Goal: Transaction & Acquisition: Obtain resource

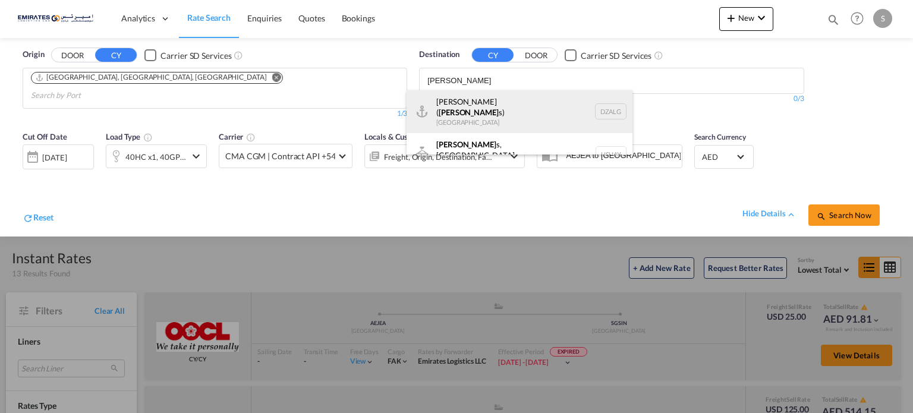
type input "[PERSON_NAME]"
click at [447, 111] on div "[PERSON_NAME] ( [PERSON_NAME] s) [GEOGRAPHIC_DATA] [GEOGRAPHIC_DATA]" at bounding box center [520, 111] width 226 height 43
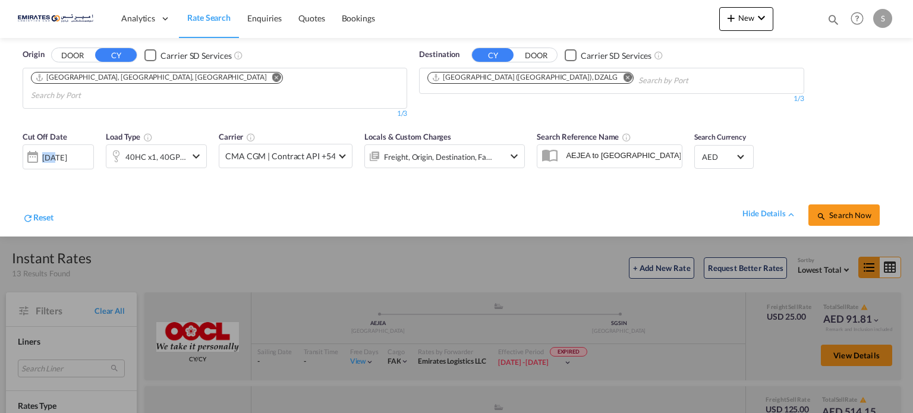
click at [42, 152] on div "[DATE]" at bounding box center [54, 157] width 24 height 11
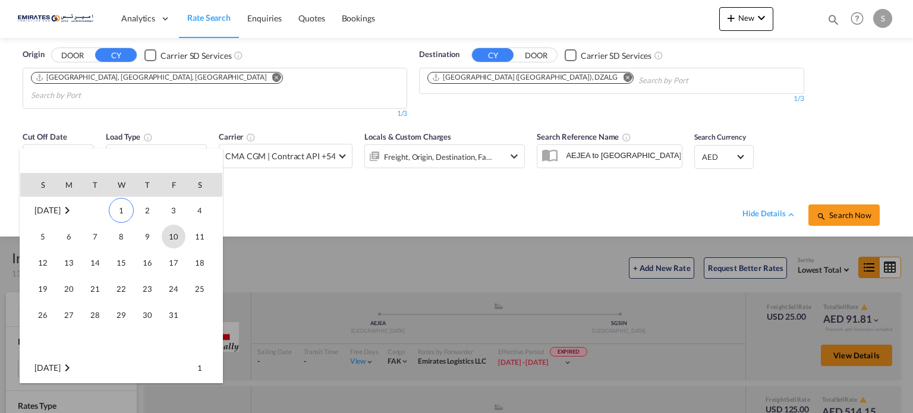
click at [177, 242] on span "10" at bounding box center [174, 237] width 24 height 24
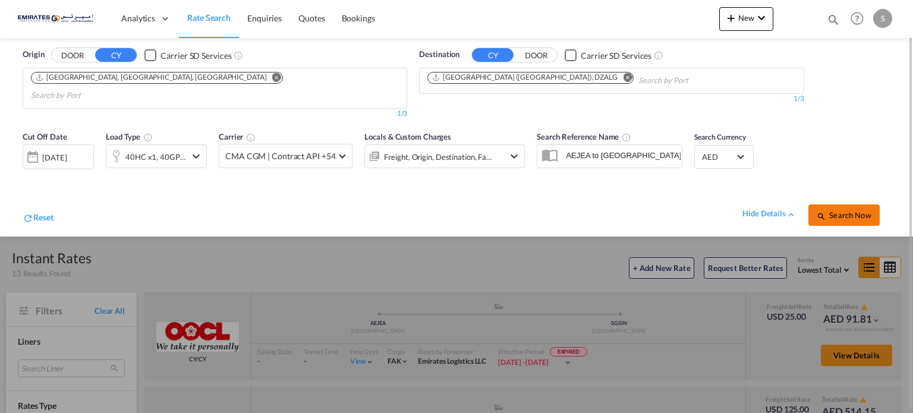
click at [829, 211] on span "Search Now" at bounding box center [844, 216] width 54 height 10
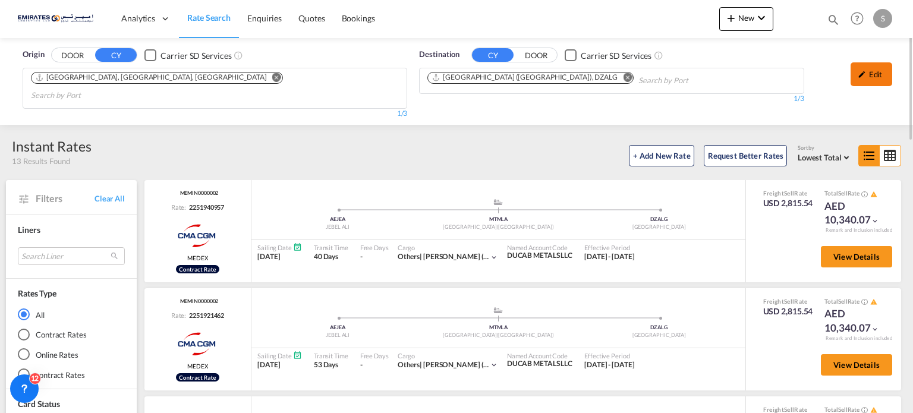
click at [868, 73] on div "Edit" at bounding box center [872, 74] width 42 height 24
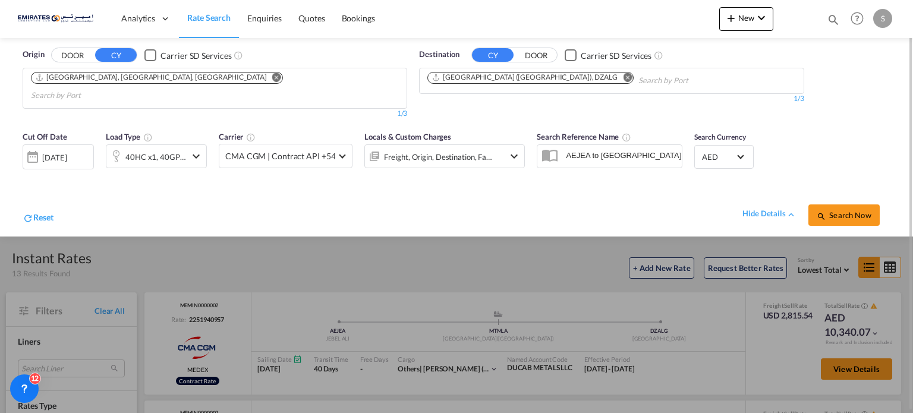
click at [67, 152] on div "[DATE]" at bounding box center [54, 157] width 24 height 11
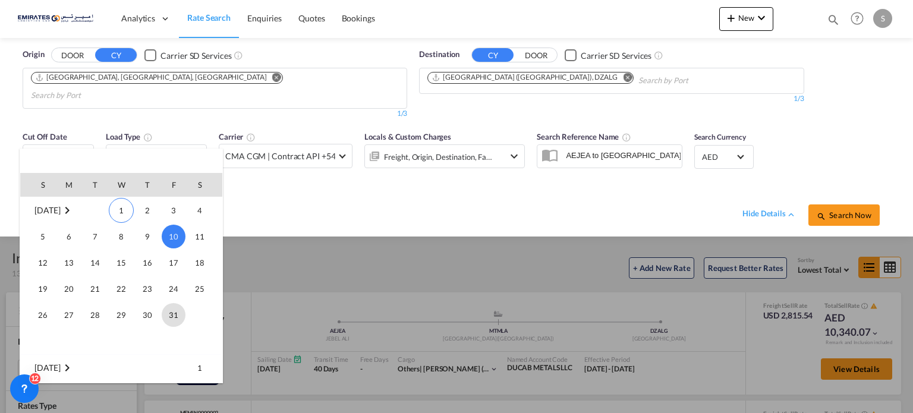
click at [178, 313] on span "31" at bounding box center [174, 315] width 24 height 24
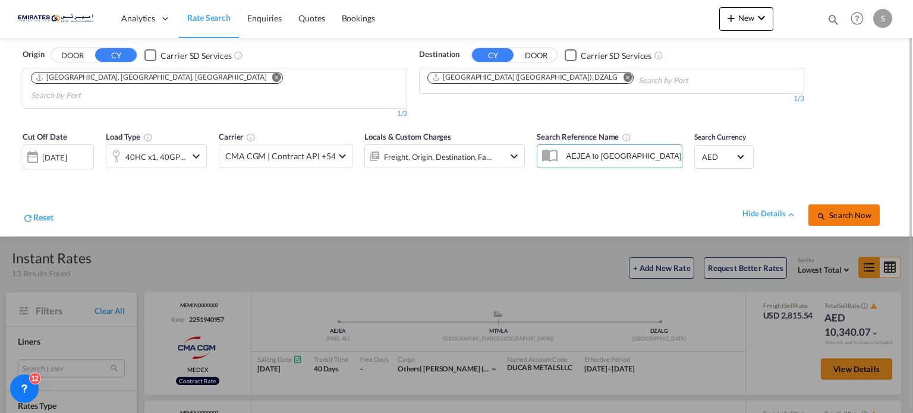
click at [854, 211] on span "Search Now" at bounding box center [844, 216] width 54 height 10
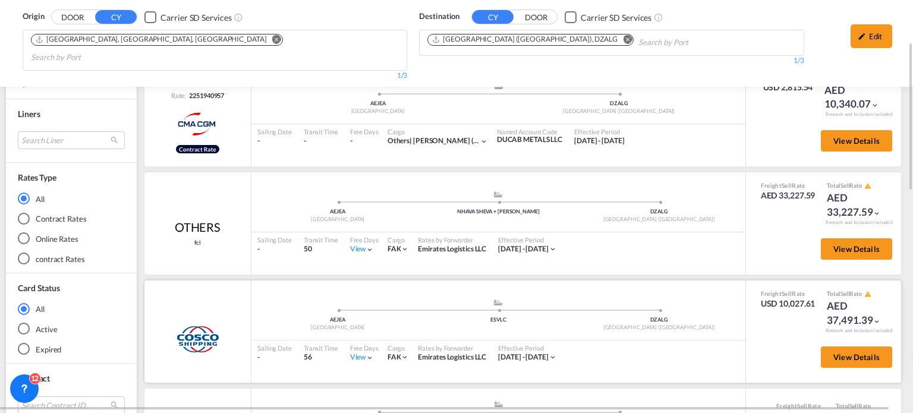
scroll to position [235, 0]
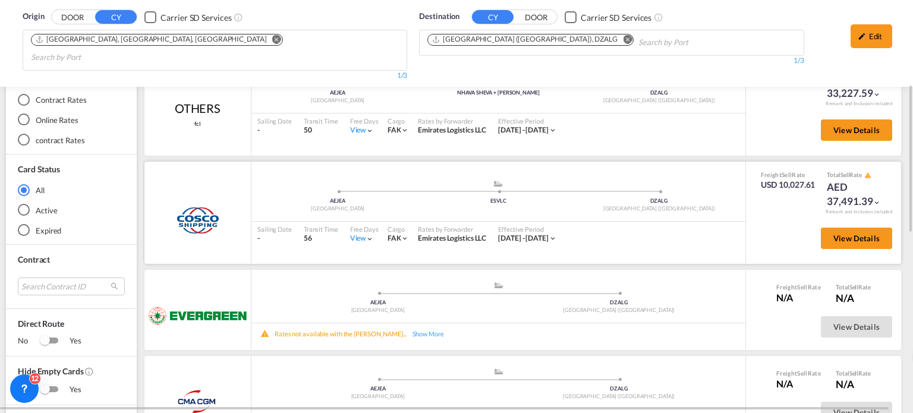
click at [352, 234] on div "View" at bounding box center [362, 239] width 24 height 10
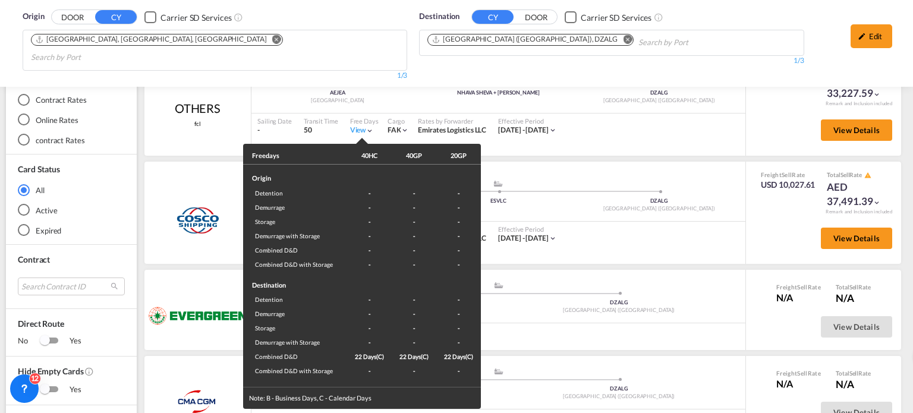
click at [683, 235] on div "Freedays 40HC 40GP 20GP Origin Detention - - - Demurrage - - - Storage - - - De…" at bounding box center [456, 206] width 913 height 413
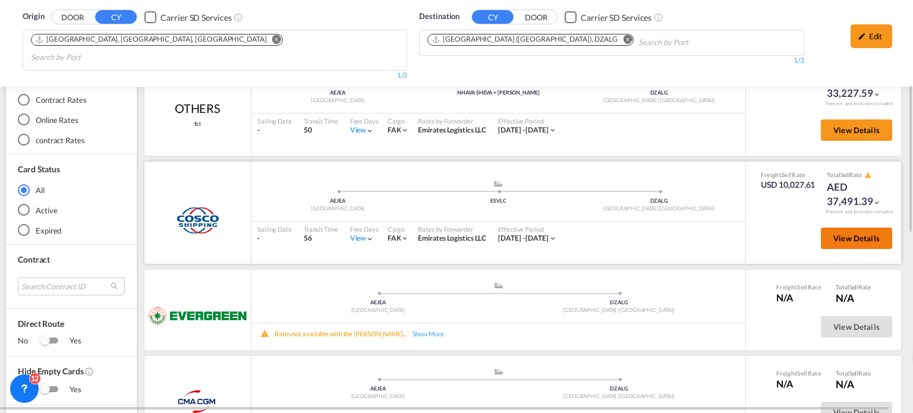
click at [845, 234] on span "View Details" at bounding box center [857, 239] width 46 height 10
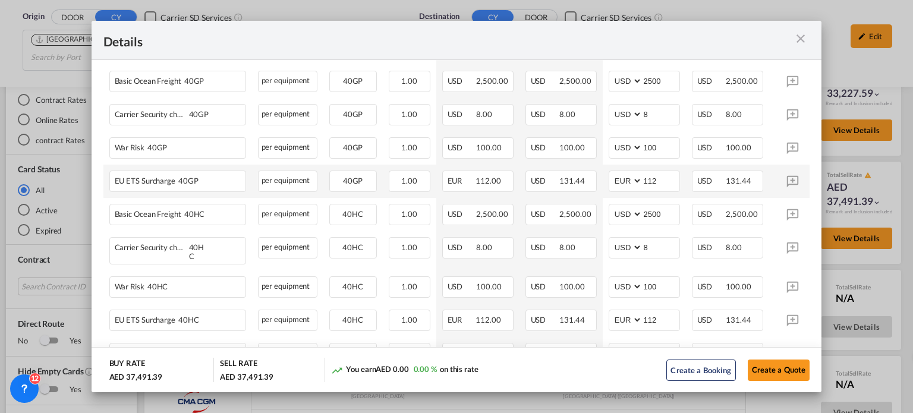
scroll to position [476, 0]
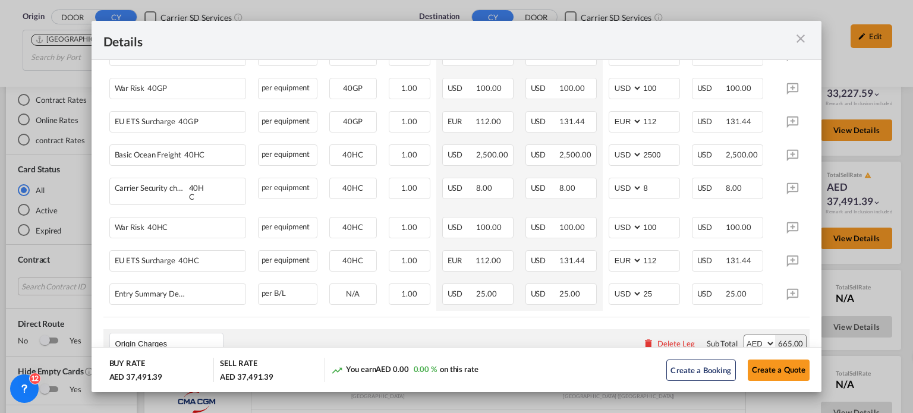
click at [800, 36] on md-icon "icon-close m-3 fg-AAA8AD cursor" at bounding box center [801, 39] width 14 height 14
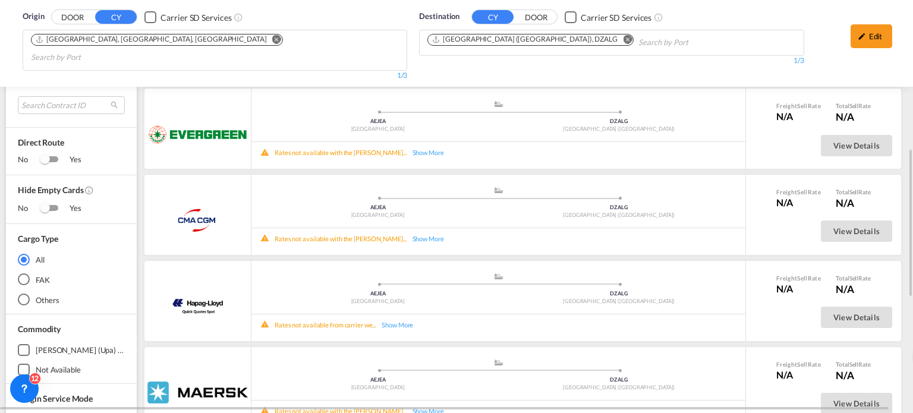
scroll to position [595, 0]
